Goal: Navigation & Orientation: Find specific page/section

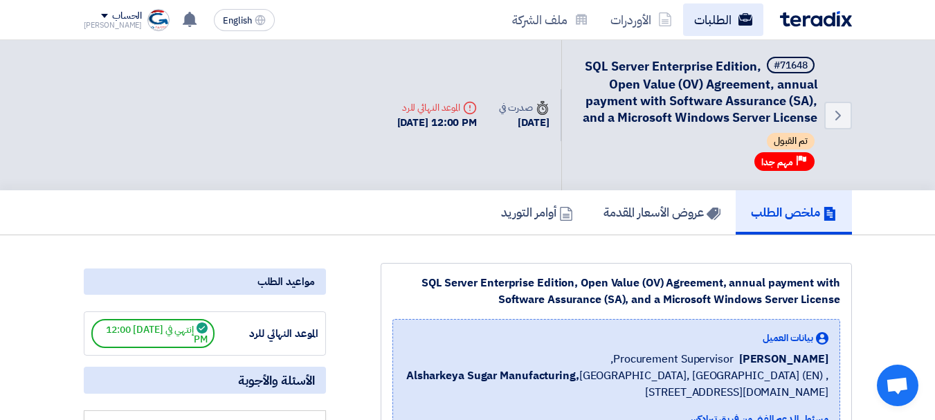
click at [710, 22] on link "الطلبات" at bounding box center [723, 19] width 80 height 33
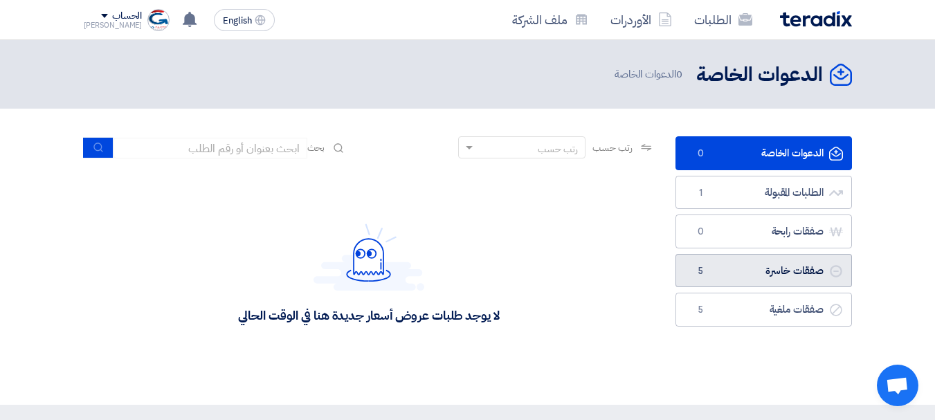
click at [762, 270] on link "صفقات خاسرة صفقات خاسرة 5" at bounding box center [763, 271] width 176 height 34
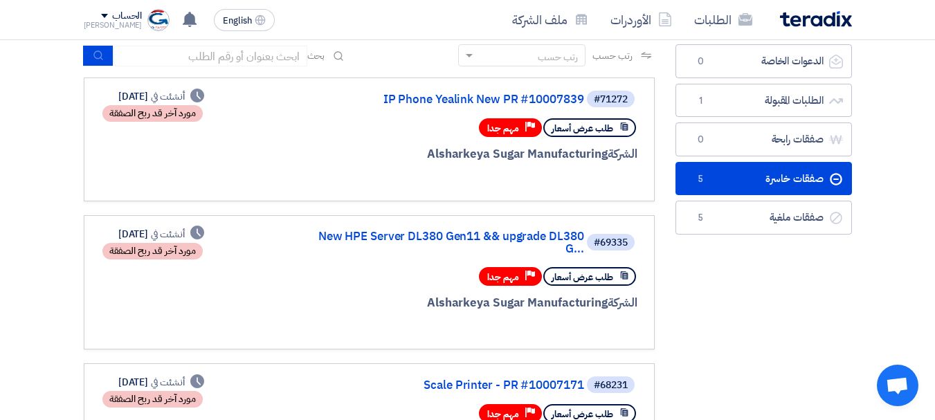
scroll to position [90, 0]
